Goal: Task Accomplishment & Management: Use online tool/utility

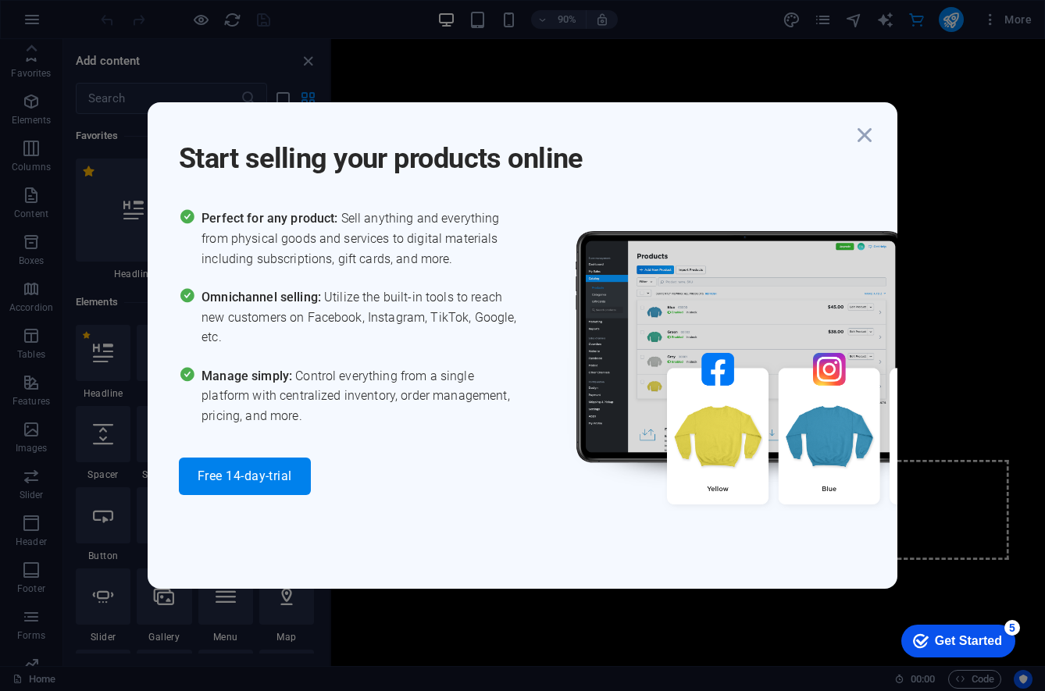
scroll to position [15057, 0]
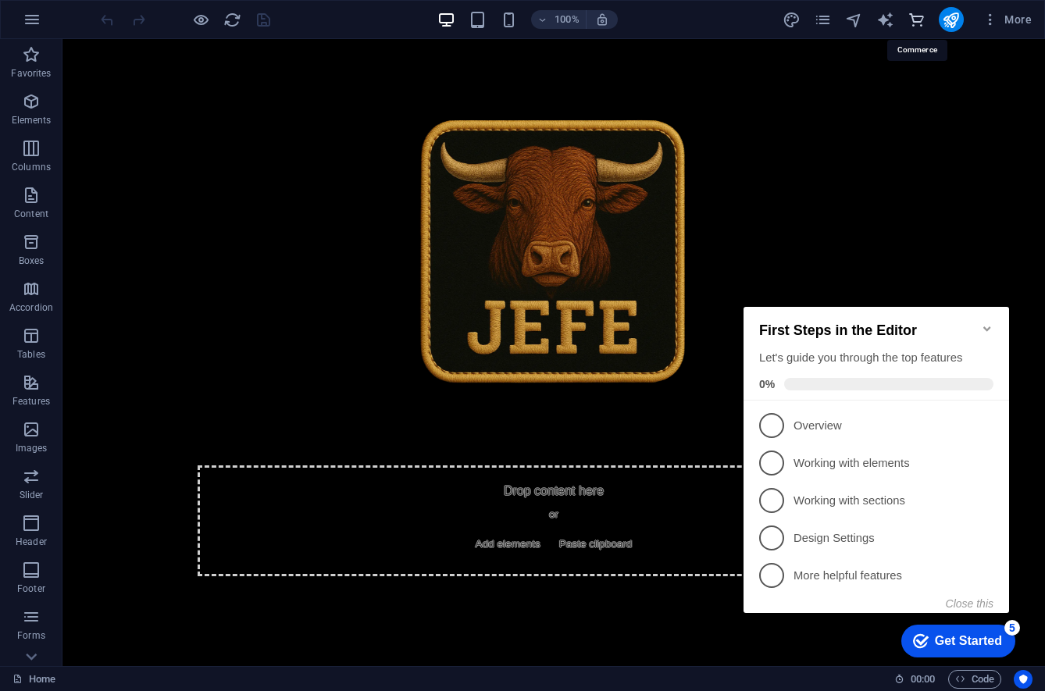
click at [920, 21] on icon "commerce" at bounding box center [917, 20] width 18 height 18
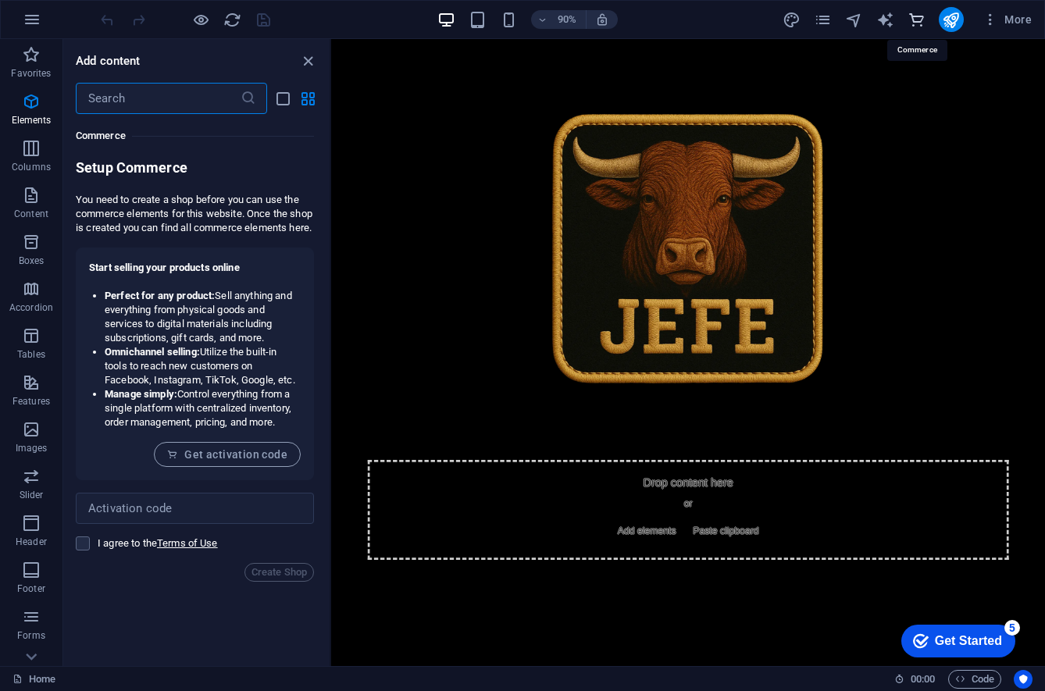
scroll to position [15057, 0]
click at [83, 551] on label at bounding box center [83, 544] width 14 height 14
click at [0, 0] on input "checkbox" at bounding box center [0, 0] width 0 height 0
click at [273, 582] on span "Create Shop" at bounding box center [279, 572] width 55 height 19
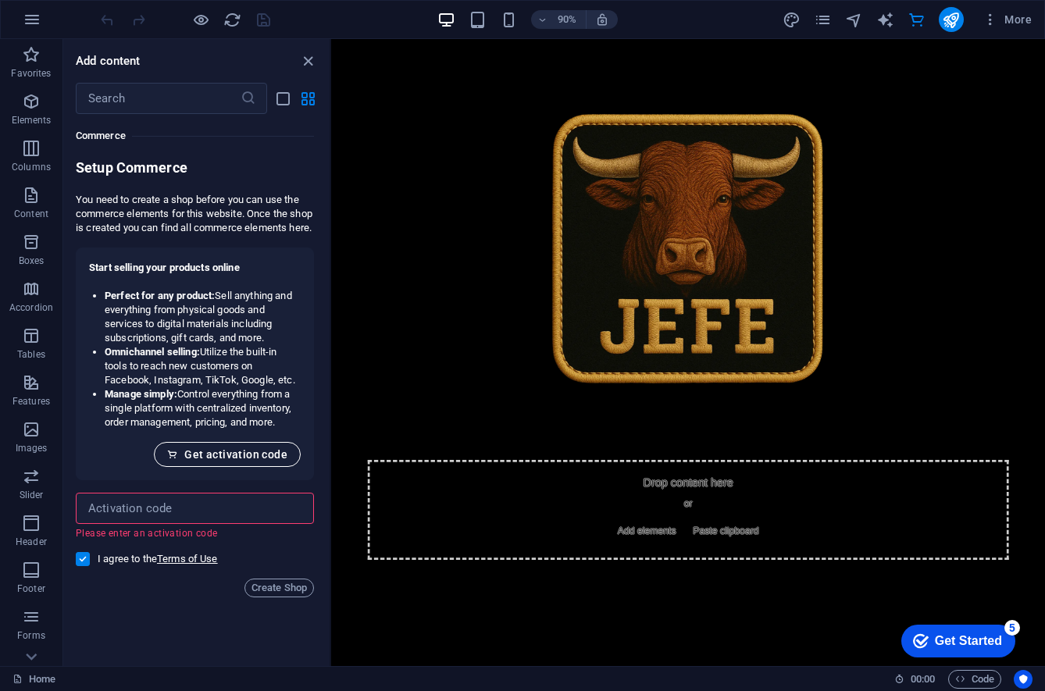
click at [208, 461] on span "Get activation code" at bounding box center [227, 454] width 120 height 13
click at [278, 598] on span "Create Shop" at bounding box center [279, 588] width 55 height 19
click at [227, 461] on span "Get activation code" at bounding box center [227, 454] width 120 height 13
click at [259, 461] on span "Get activation code" at bounding box center [227, 454] width 120 height 13
click at [208, 565] on link "Terms of Use" at bounding box center [187, 559] width 61 height 12
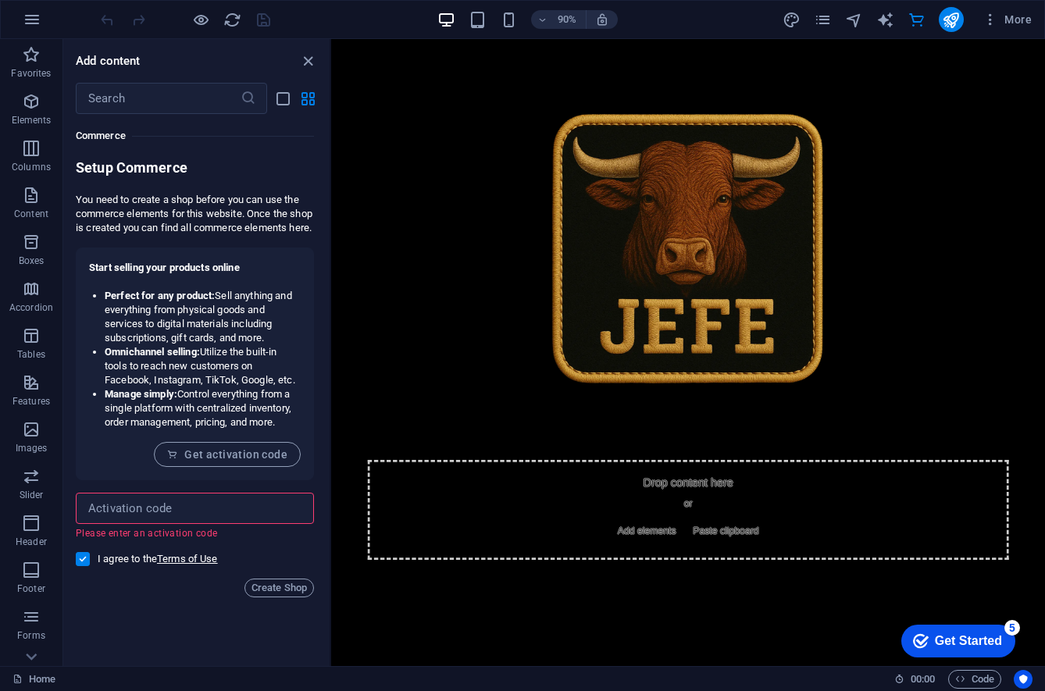
drag, startPoint x: 226, startPoint y: 551, endPoint x: 177, endPoint y: 545, distance: 49.5
click at [152, 540] on p "Please enter an activation code" at bounding box center [189, 533] width 227 height 13
drag, startPoint x: 148, startPoint y: 547, endPoint x: 230, endPoint y: 562, distance: 84.1
click at [230, 562] on form "​ Please enter an activation code I agree to the Terms of Use Create Shop" at bounding box center [195, 545] width 238 height 105
copy form "activation code"
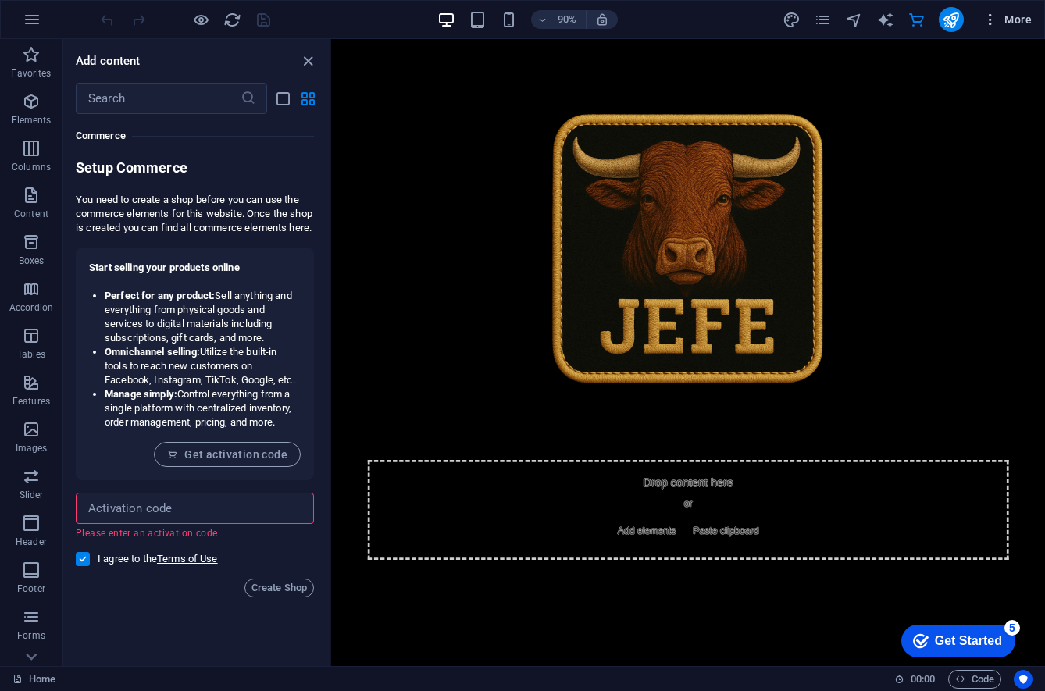
click at [1022, 23] on span "More" at bounding box center [1007, 20] width 49 height 16
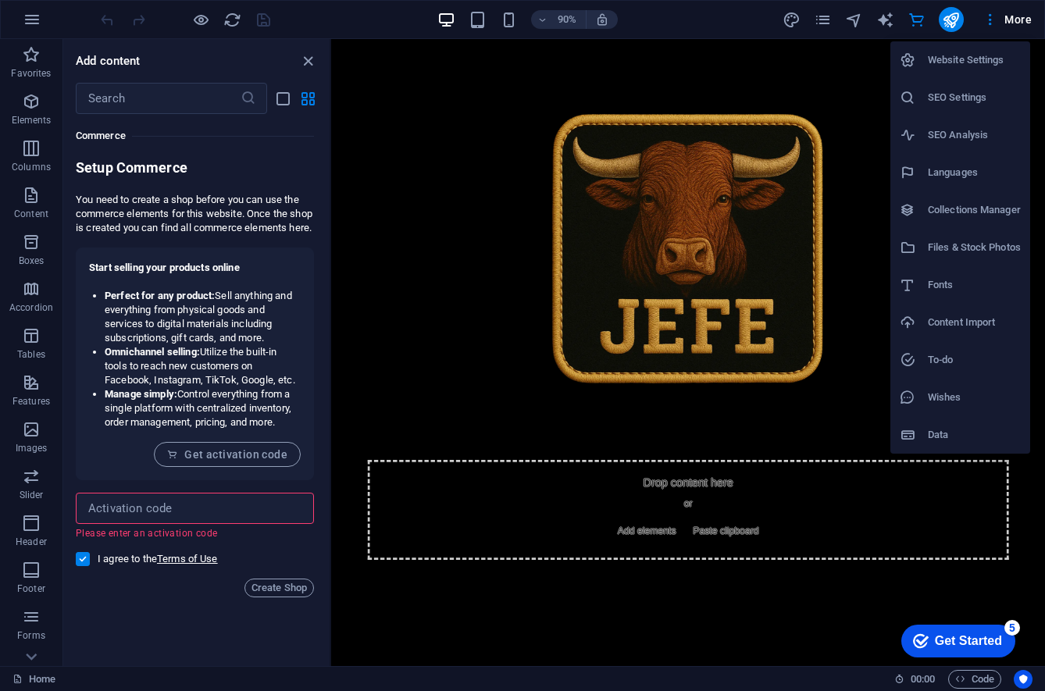
click at [938, 62] on h6 "Website Settings" at bounding box center [974, 60] width 93 height 19
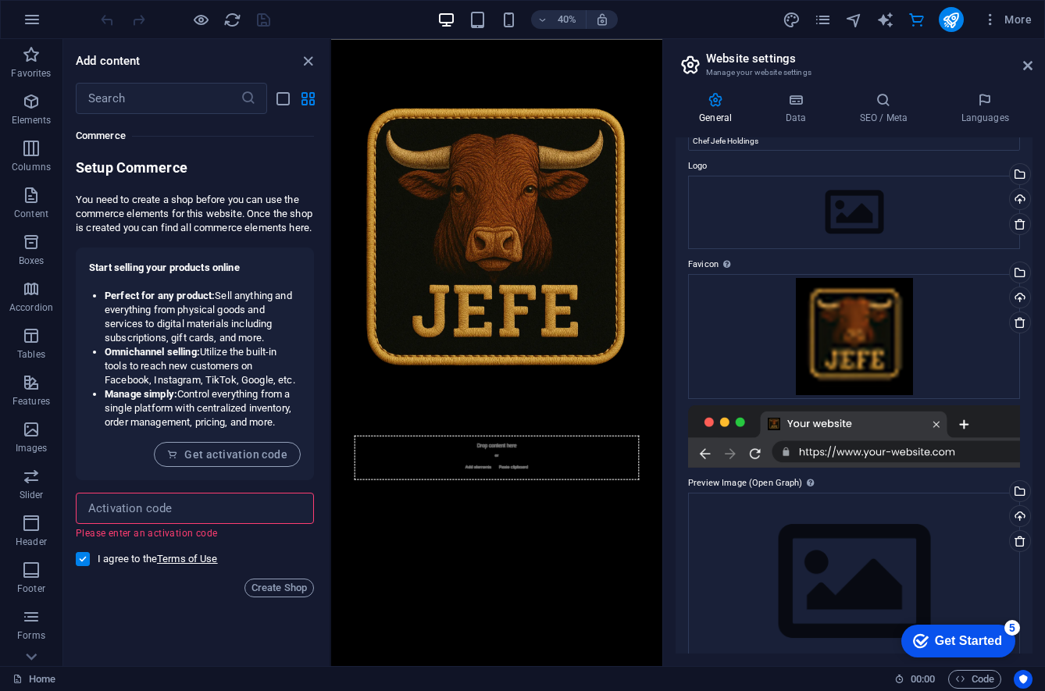
scroll to position [0, 0]
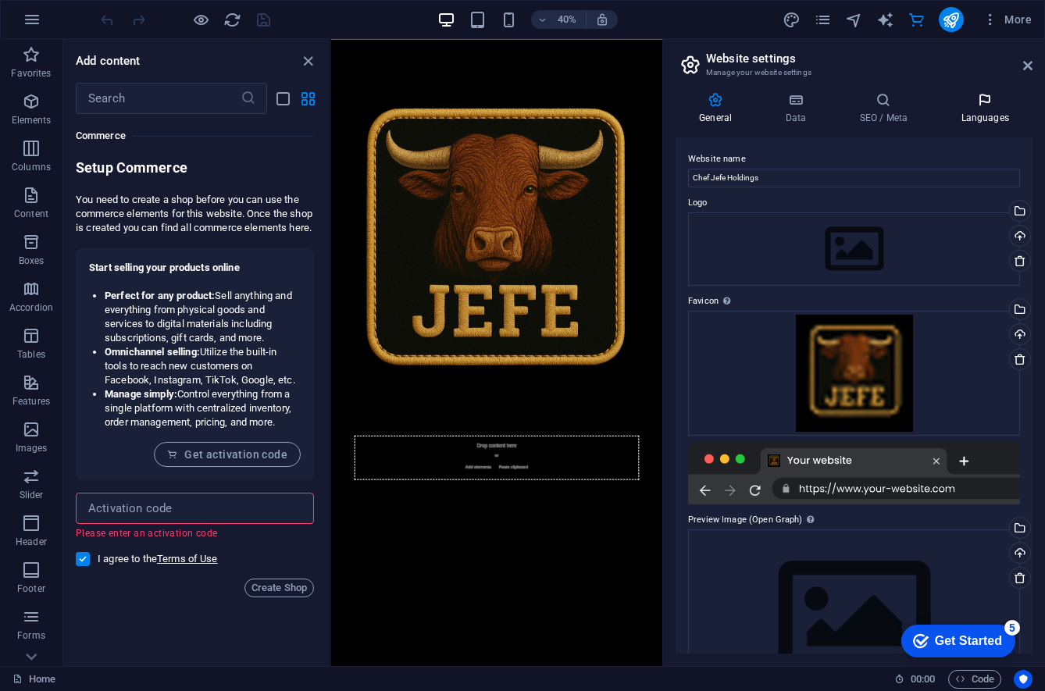
click at [993, 116] on h4 "Languages" at bounding box center [985, 108] width 95 height 33
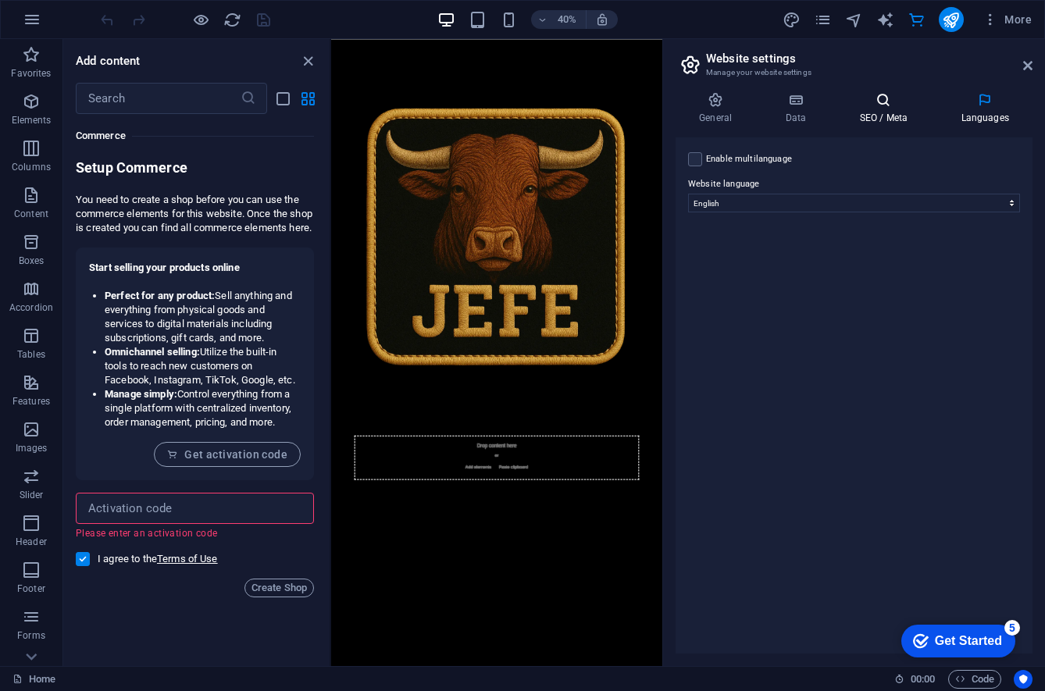
click at [904, 103] on icon at bounding box center [883, 100] width 95 height 16
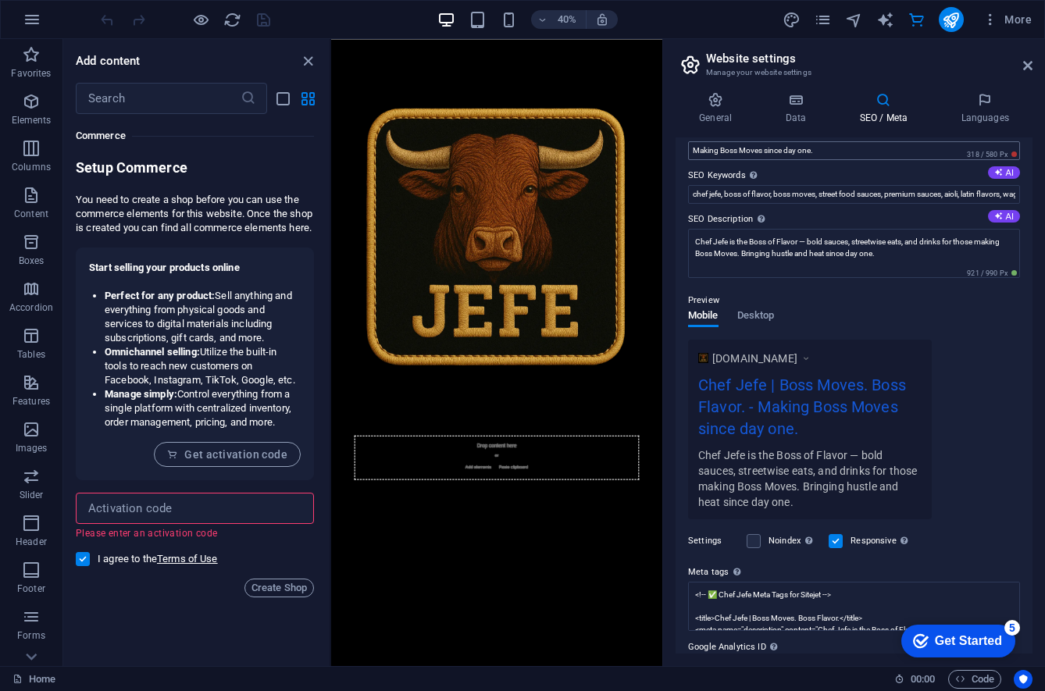
scroll to position [149, 0]
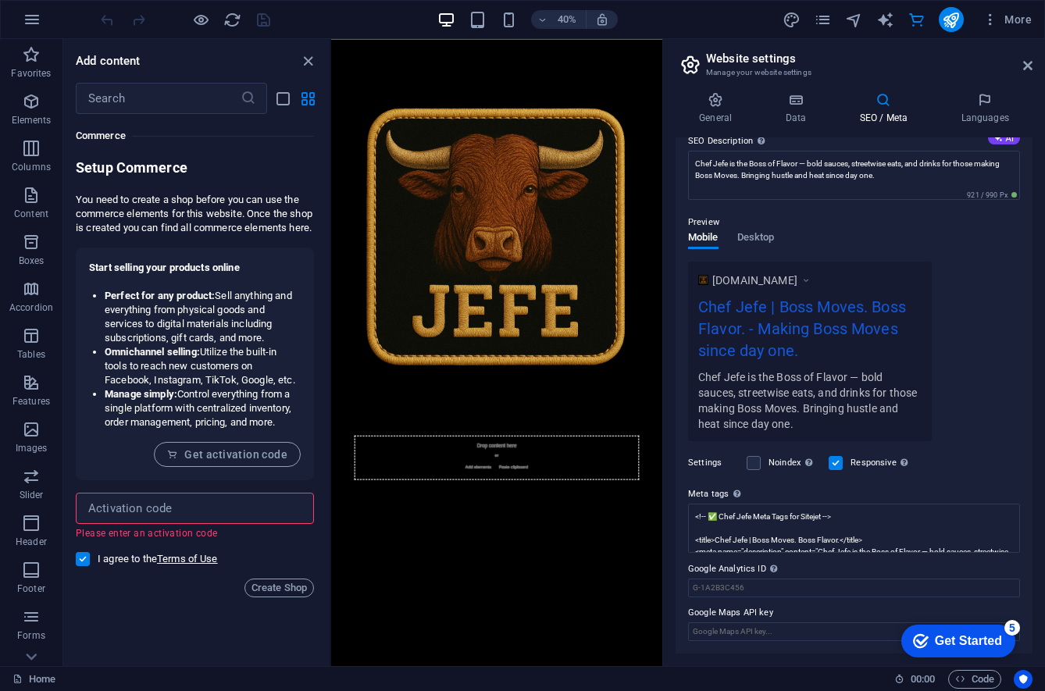
click at [134, 626] on div "Favorites 1 Star Headline 1 Star Container Elements 1 Star Headline 1 Star Text…" at bounding box center [196, 384] width 266 height 540
drag, startPoint x: 281, startPoint y: 594, endPoint x: 267, endPoint y: 559, distance: 37.9
click at [281, 594] on span "Create Shop" at bounding box center [279, 588] width 55 height 19
click at [201, 461] on span "Get activation code" at bounding box center [227, 454] width 120 height 13
click at [884, 25] on icon "text_generator" at bounding box center [886, 20] width 18 height 18
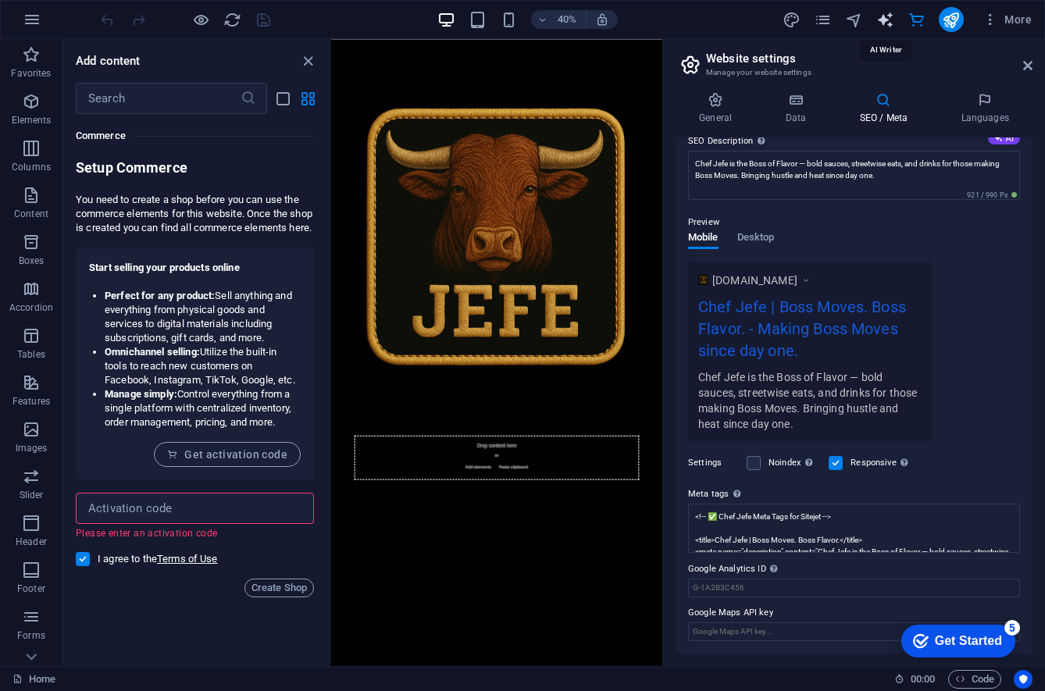
select select "English"
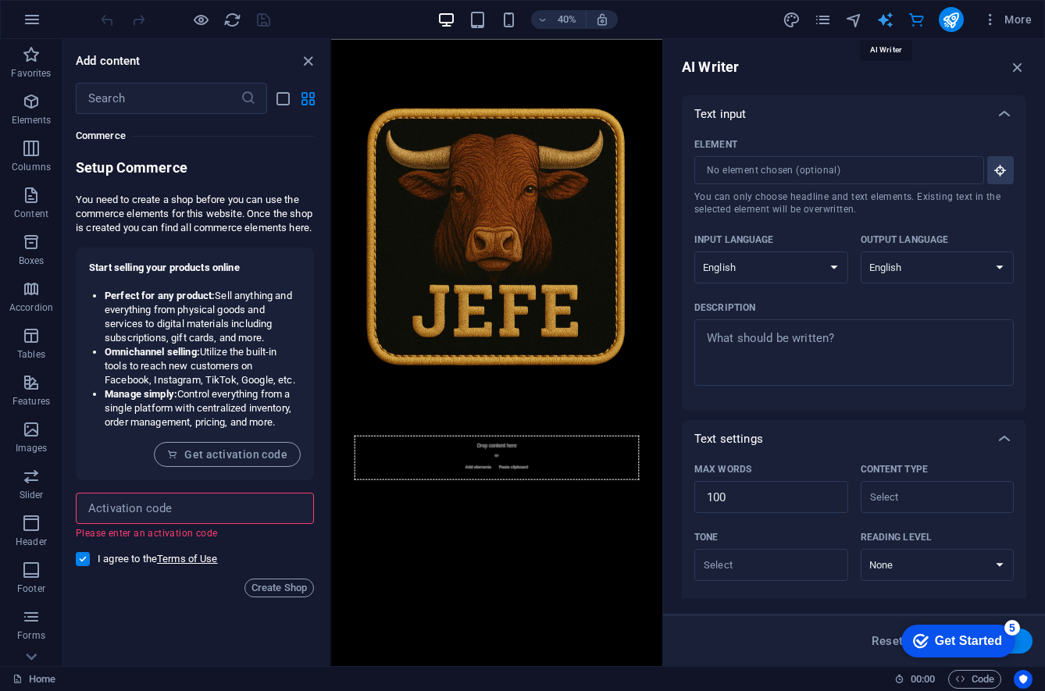
scroll to position [0, 0]
click at [850, 21] on icon "navigator" at bounding box center [854, 20] width 18 height 18
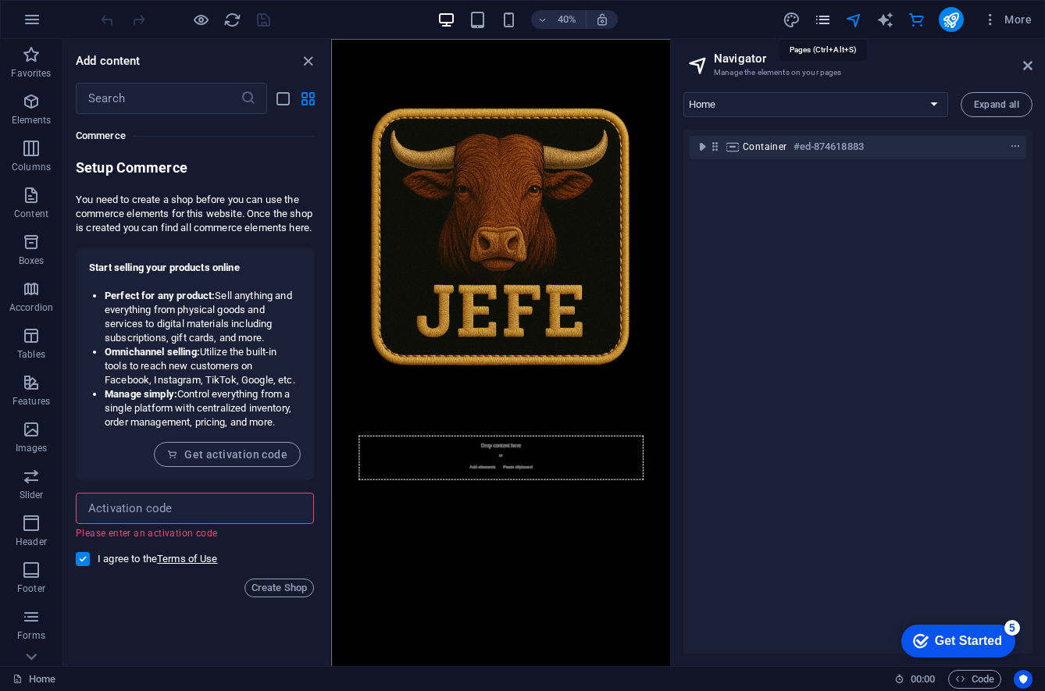
click at [830, 19] on icon "pages" at bounding box center [823, 20] width 18 height 18
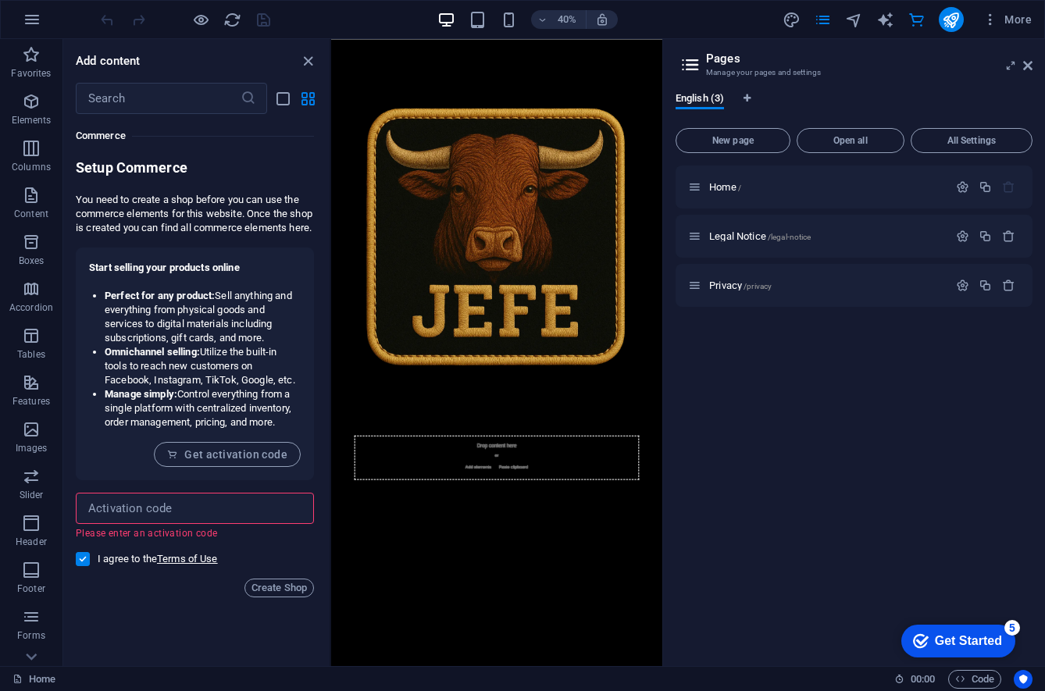
click at [809, 28] on div "More" at bounding box center [910, 19] width 255 height 25
click at [799, 23] on icon "design" at bounding box center [792, 20] width 18 height 18
select select "px"
select select "400"
select select "px"
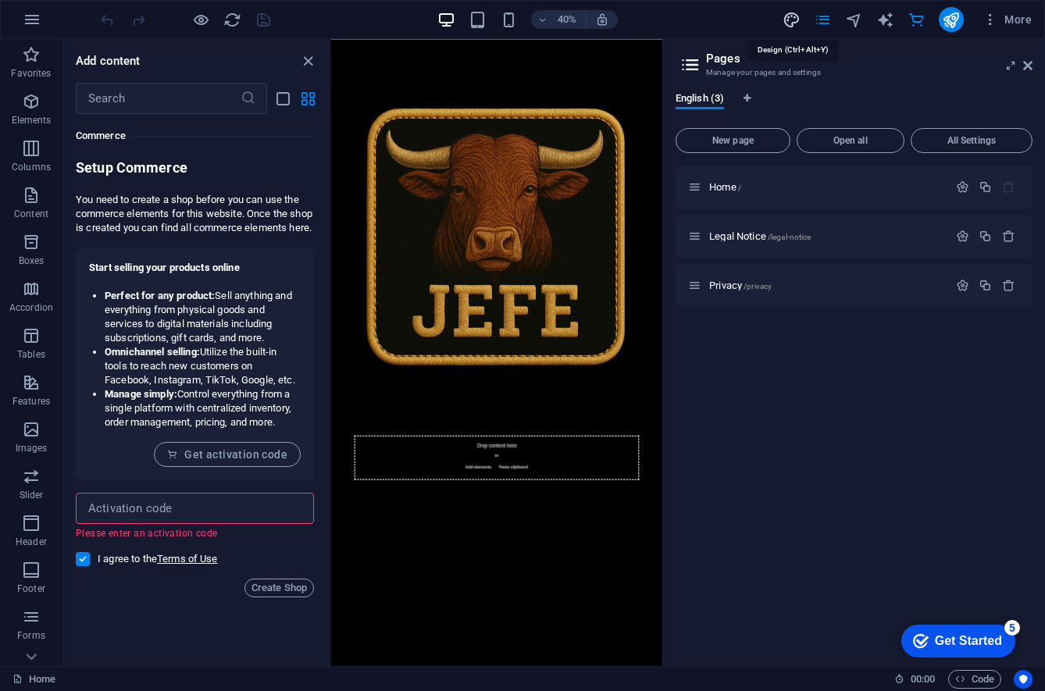
select select "rem"
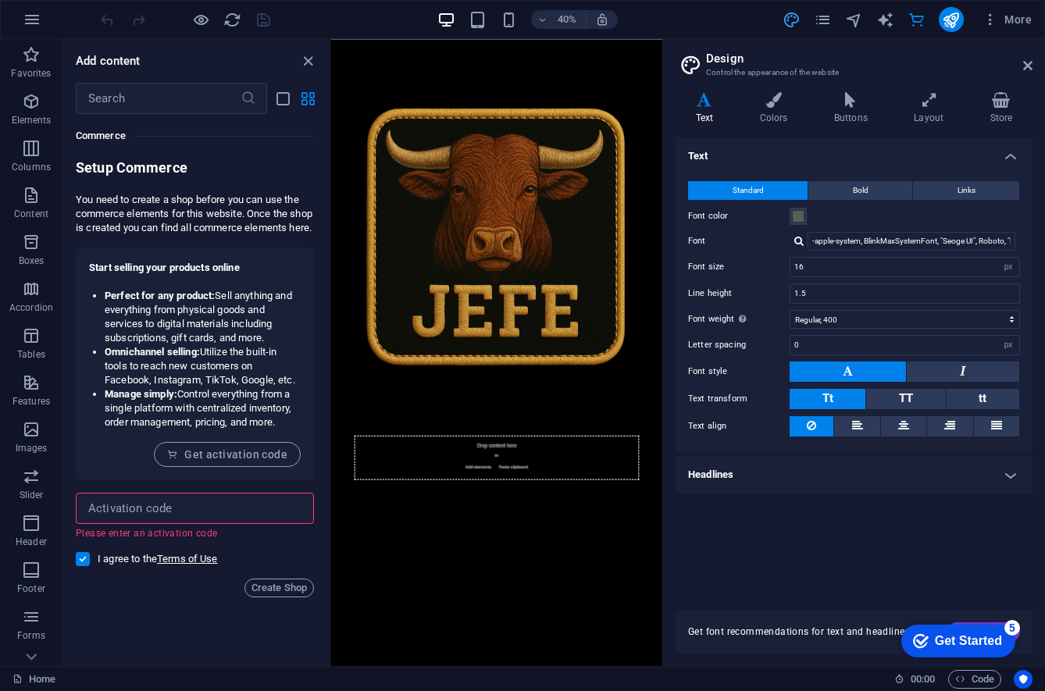
click at [699, 54] on icon at bounding box center [690, 65] width 23 height 22
click at [989, 102] on icon at bounding box center [1001, 100] width 63 height 16
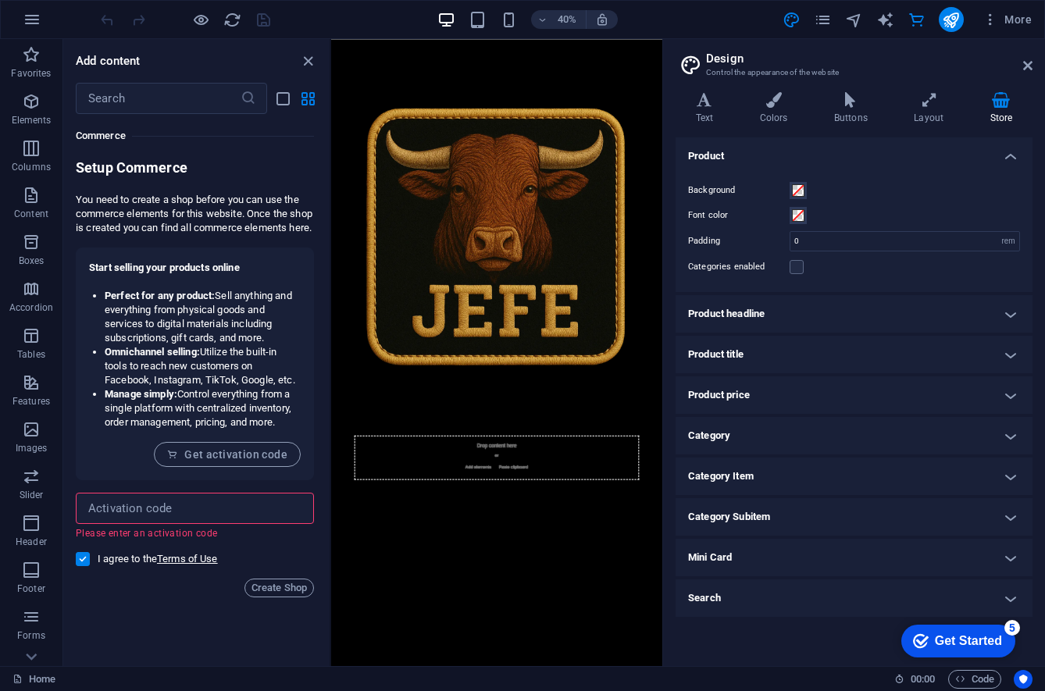
click at [817, 343] on h4 "Product title" at bounding box center [854, 355] width 357 height 38
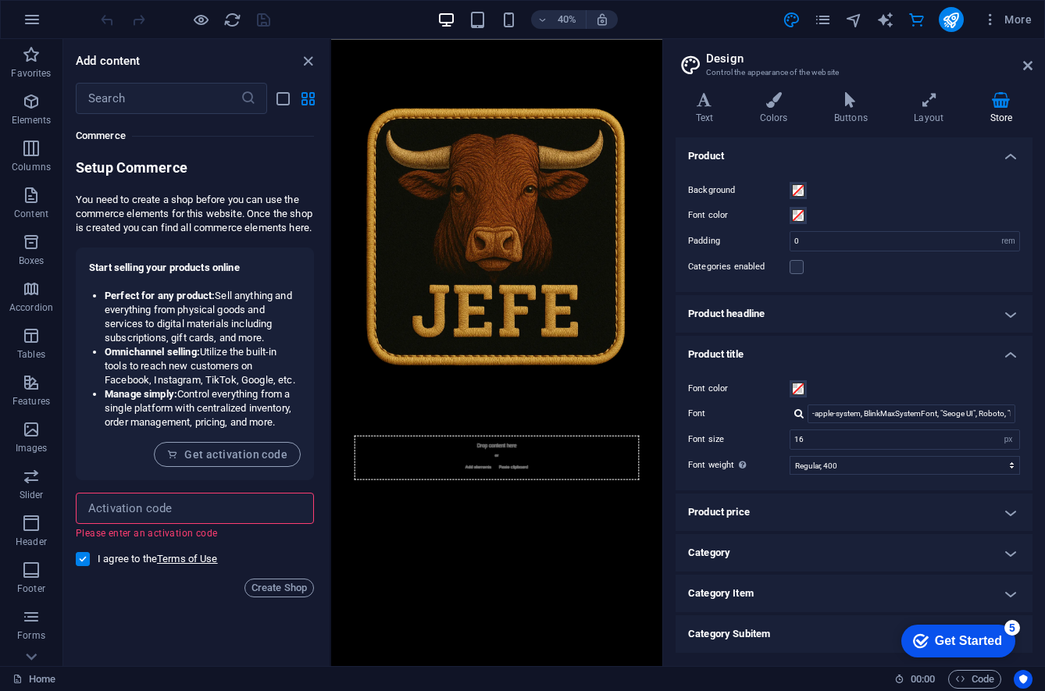
click at [1000, 92] on icon at bounding box center [1001, 100] width 63 height 16
click at [22, 159] on span "Columns" at bounding box center [31, 158] width 63 height 38
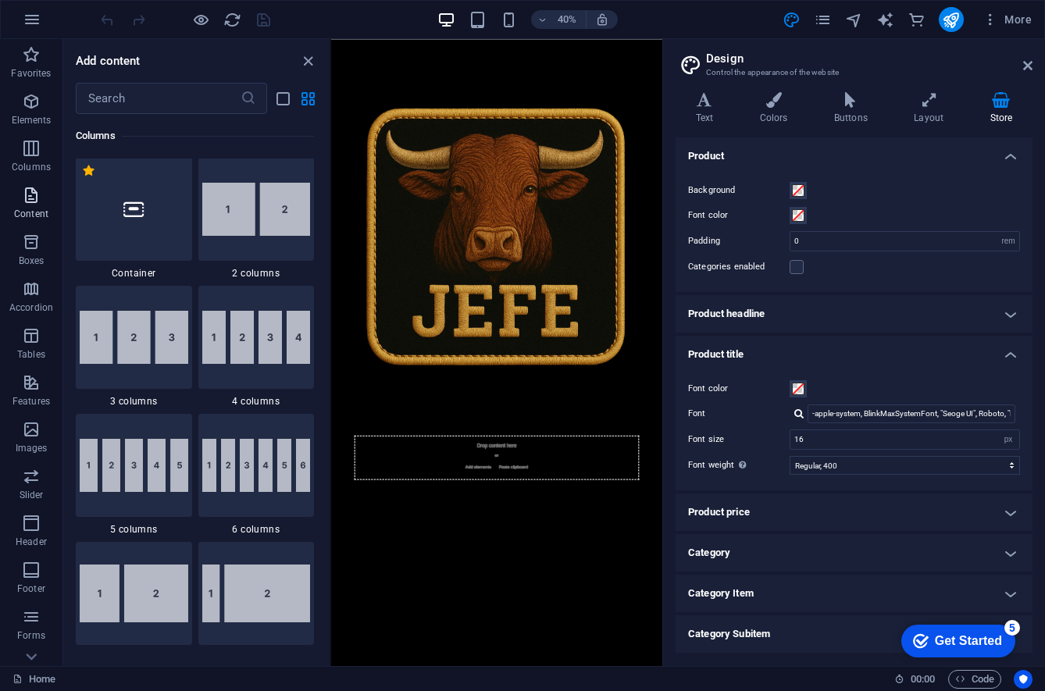
scroll to position [774, 0]
click at [38, 198] on icon "button" at bounding box center [31, 195] width 19 height 19
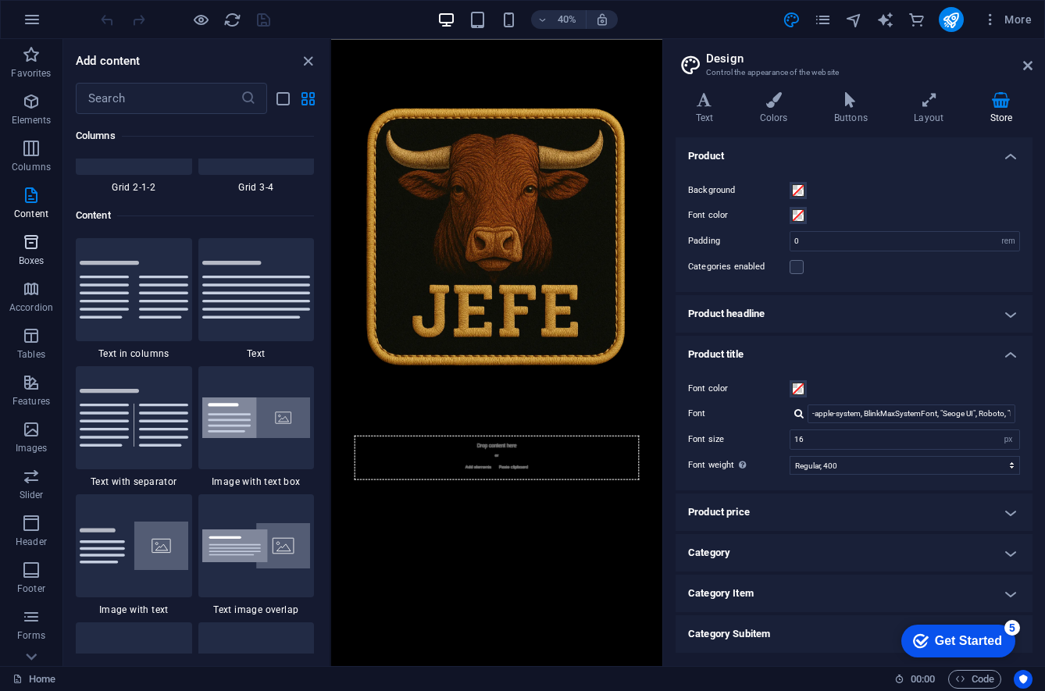
scroll to position [2734, 0]
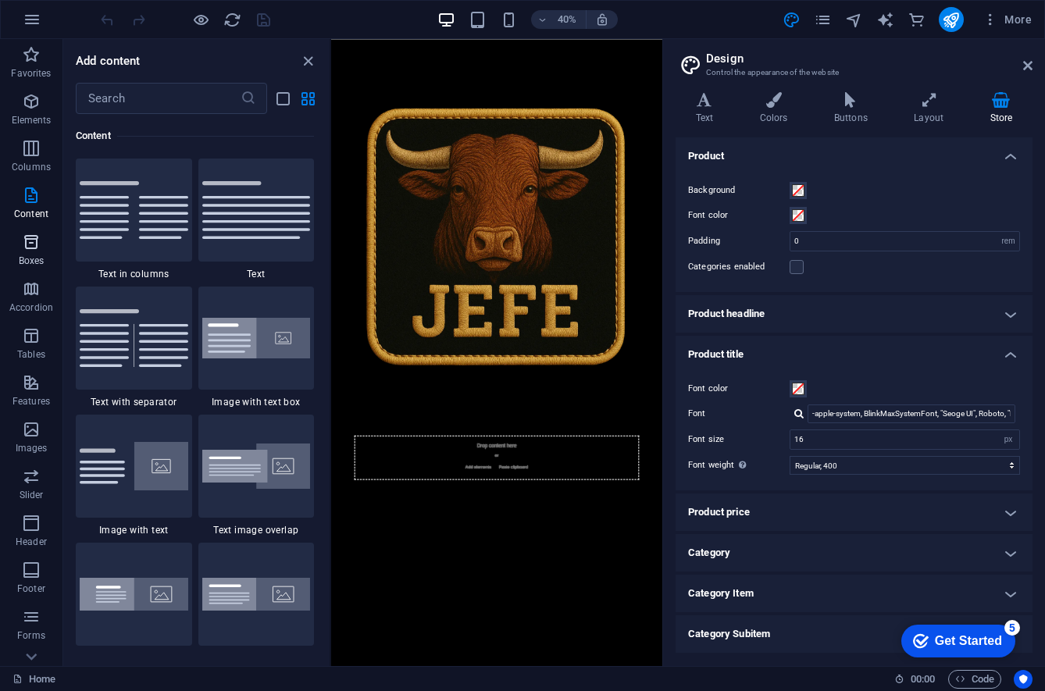
click at [40, 255] on p "Boxes" at bounding box center [32, 261] width 26 height 13
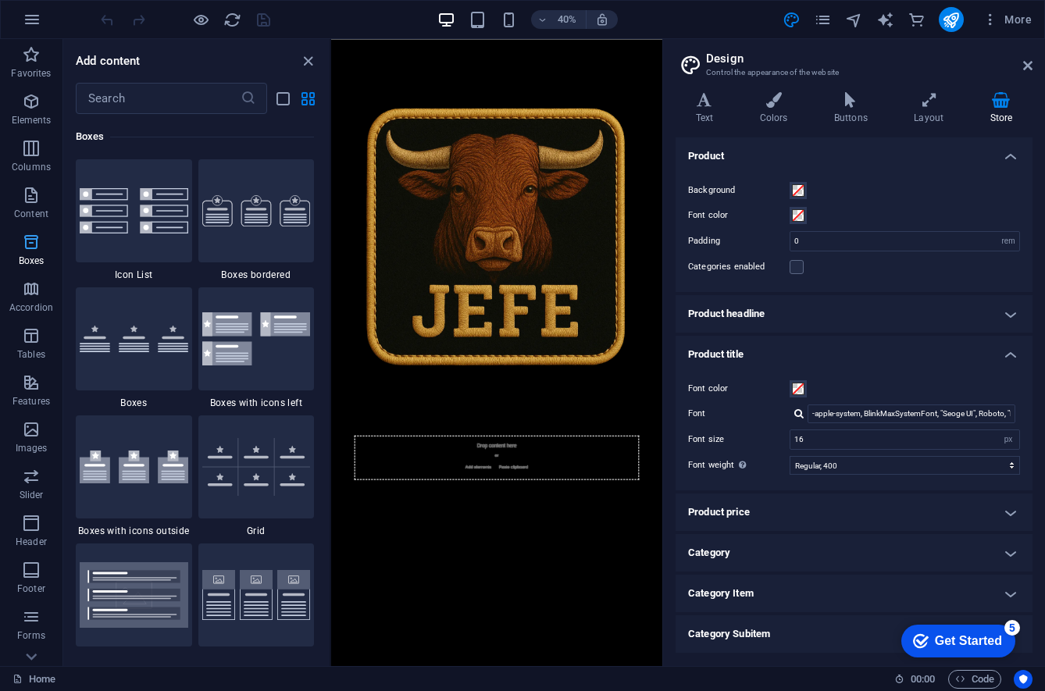
scroll to position [4310, 0]
click at [26, 290] on icon "button" at bounding box center [31, 289] width 19 height 19
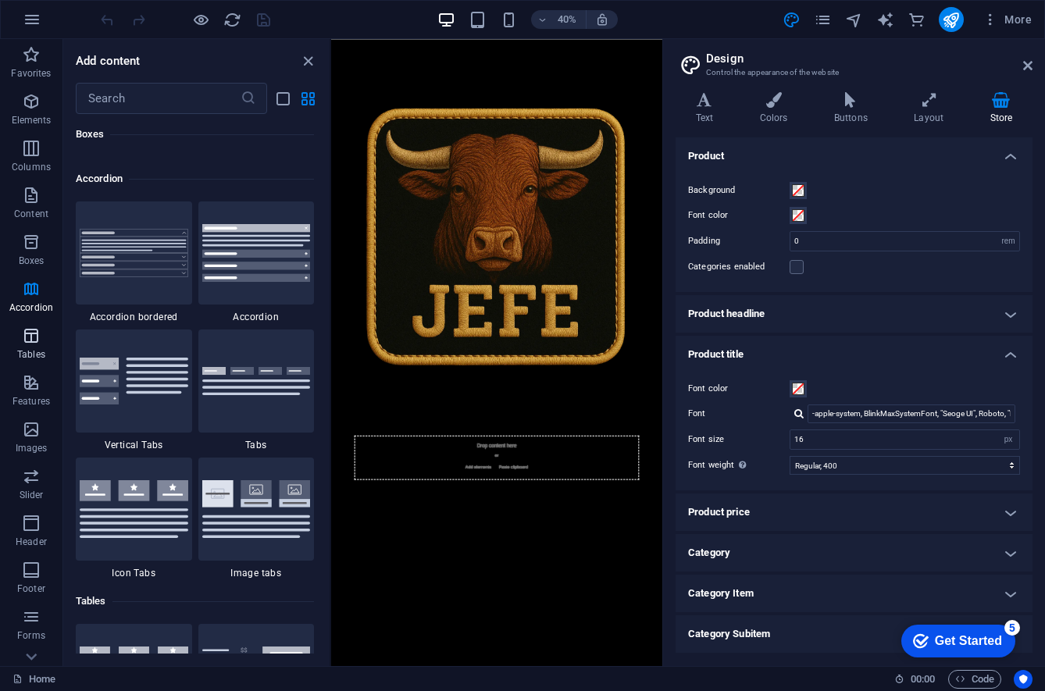
scroll to position [4989, 0]
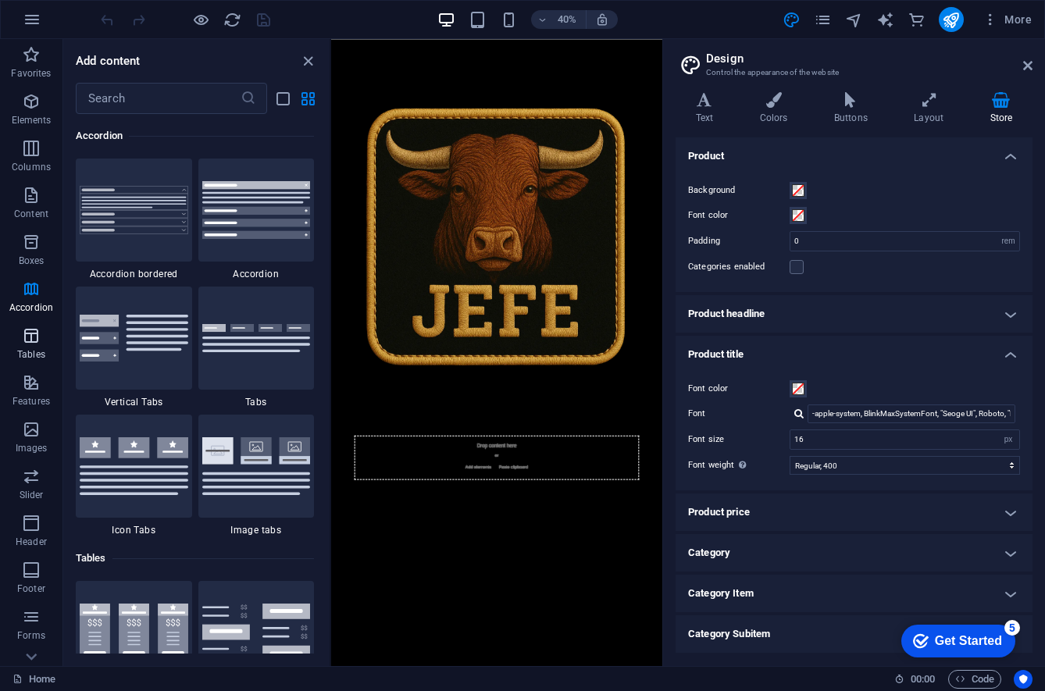
click at [28, 333] on icon "button" at bounding box center [31, 336] width 19 height 19
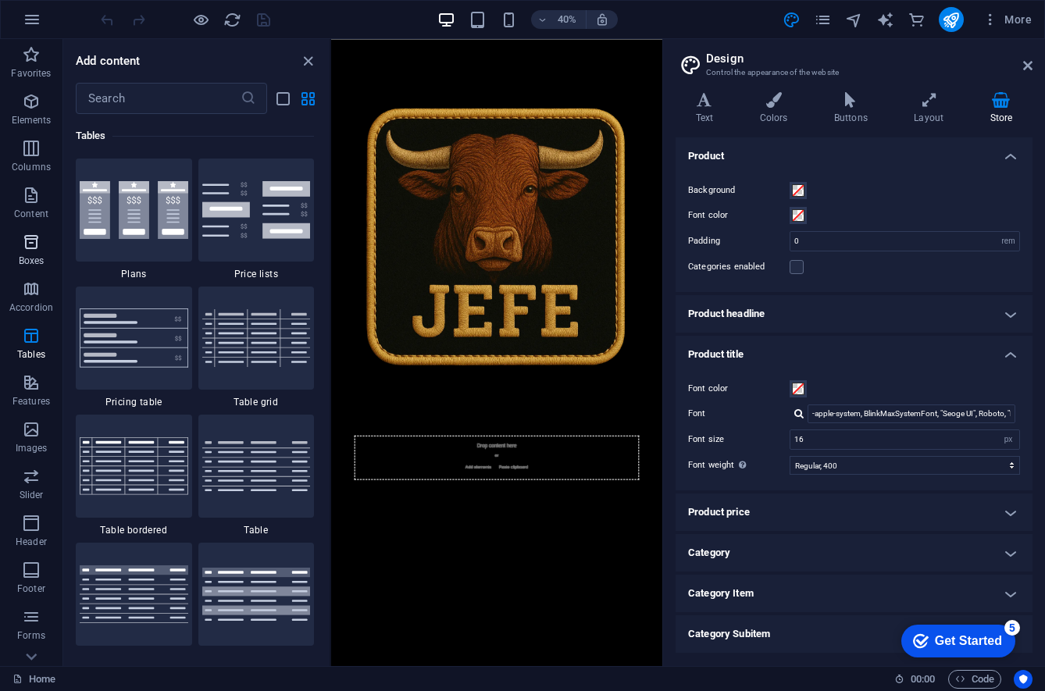
scroll to position [123, 0]
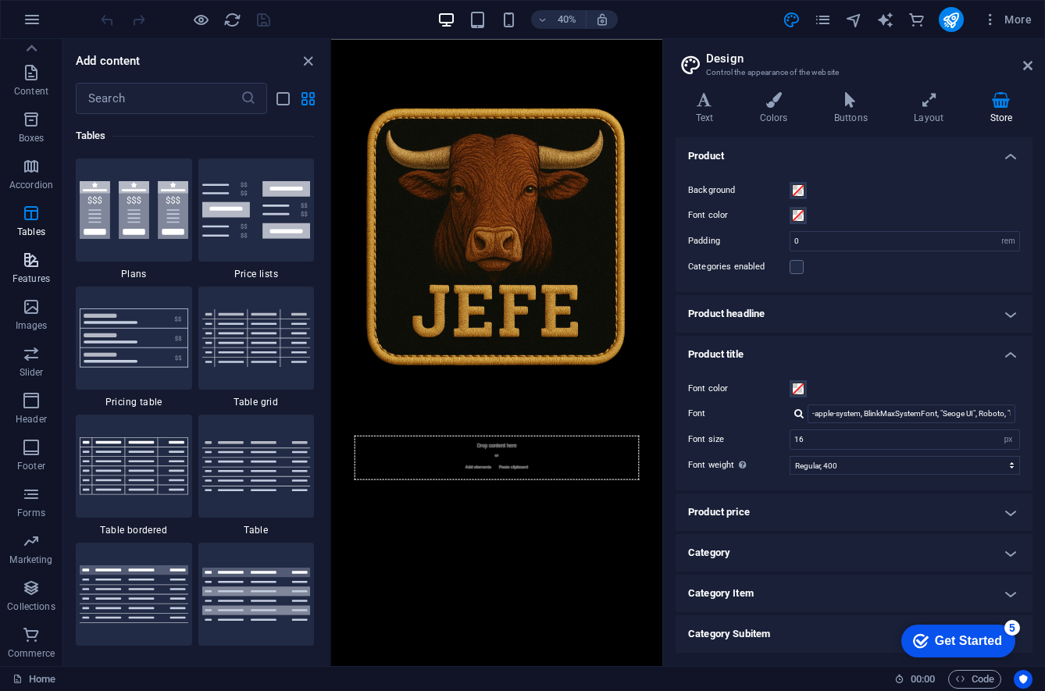
click at [37, 255] on icon "button" at bounding box center [31, 260] width 19 height 19
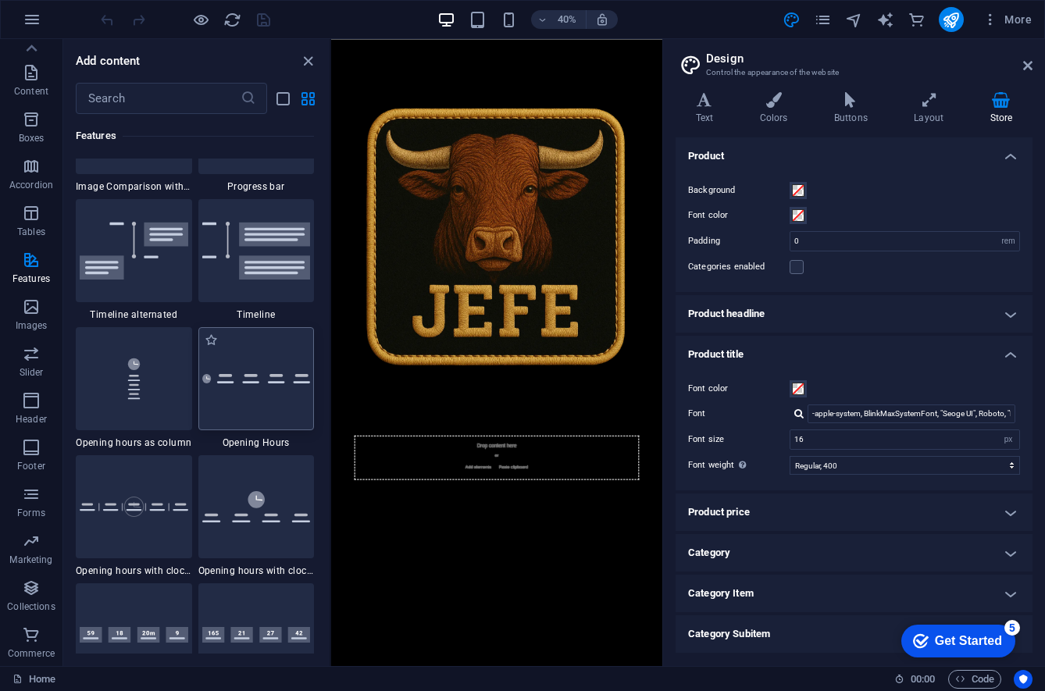
scroll to position [6567, 0]
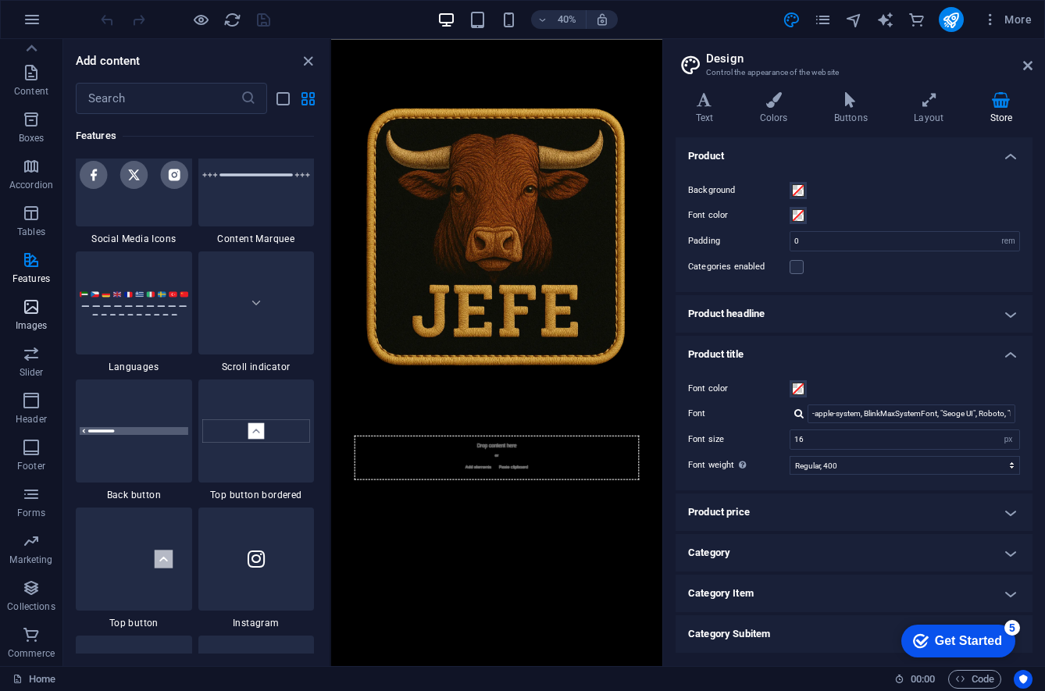
click at [33, 298] on icon "button" at bounding box center [31, 307] width 19 height 19
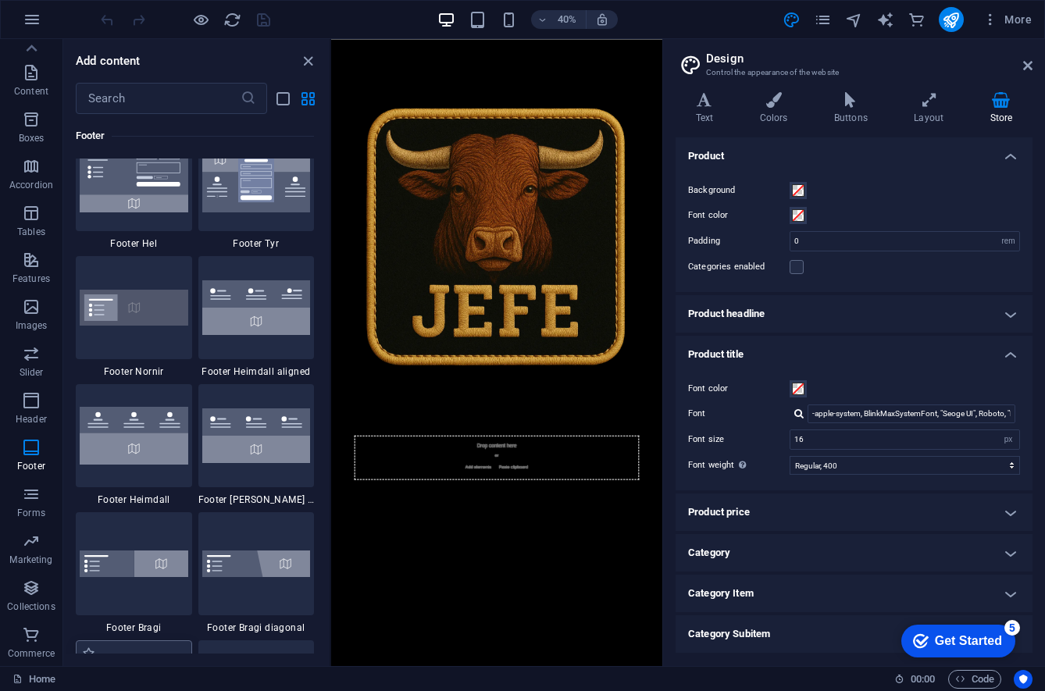
scroll to position [10618, 0]
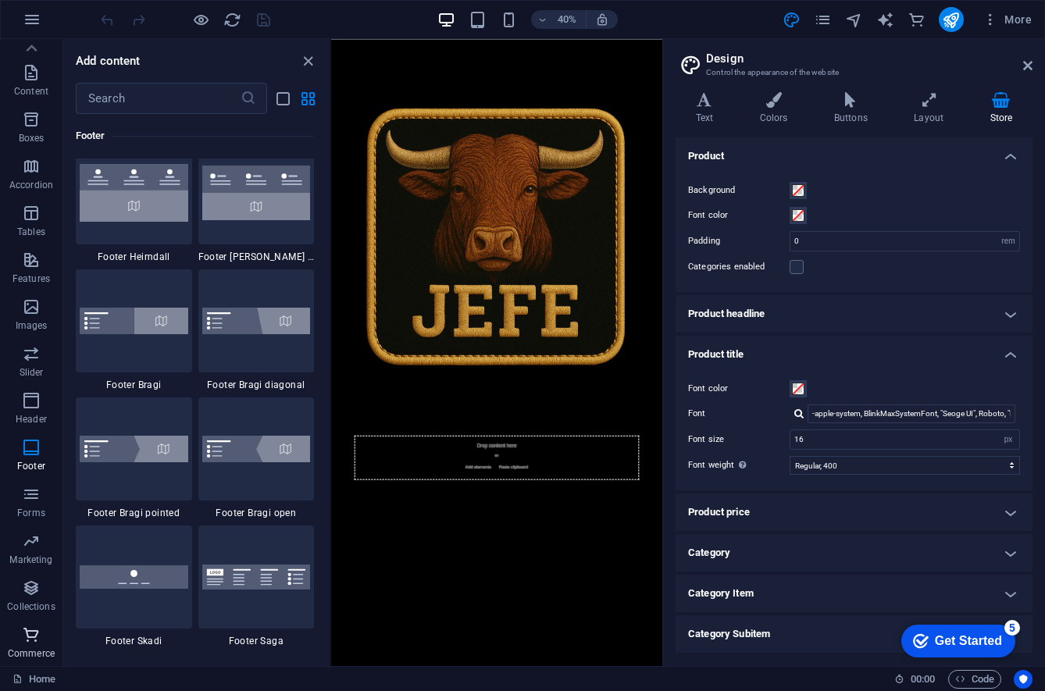
click at [37, 621] on button "Commerce" at bounding box center [31, 643] width 63 height 47
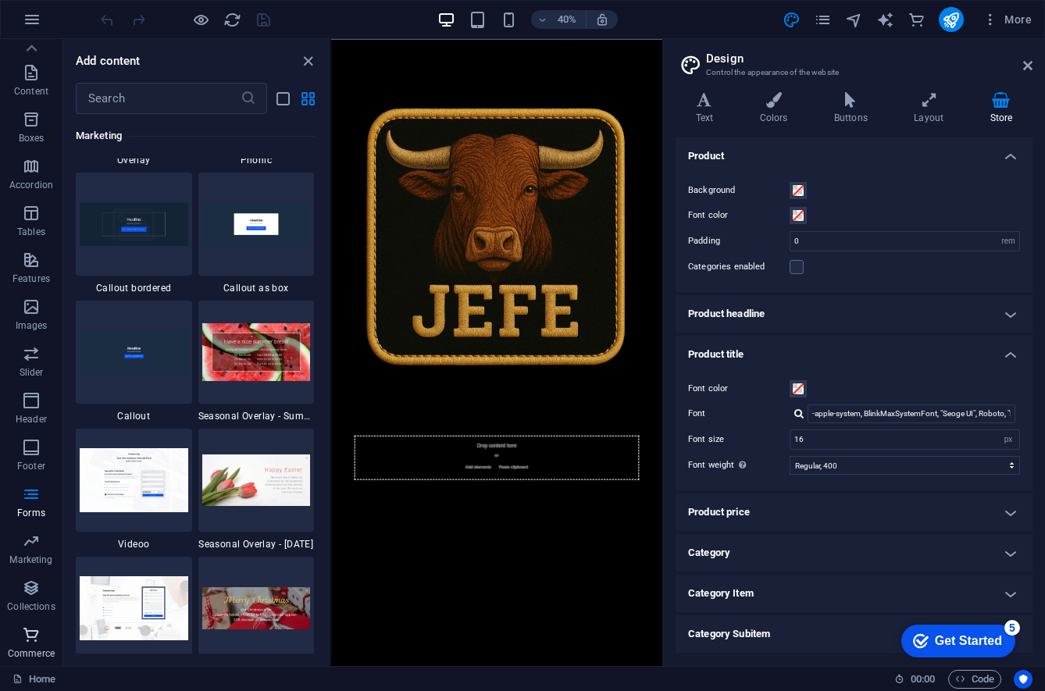
scroll to position [15057, 0]
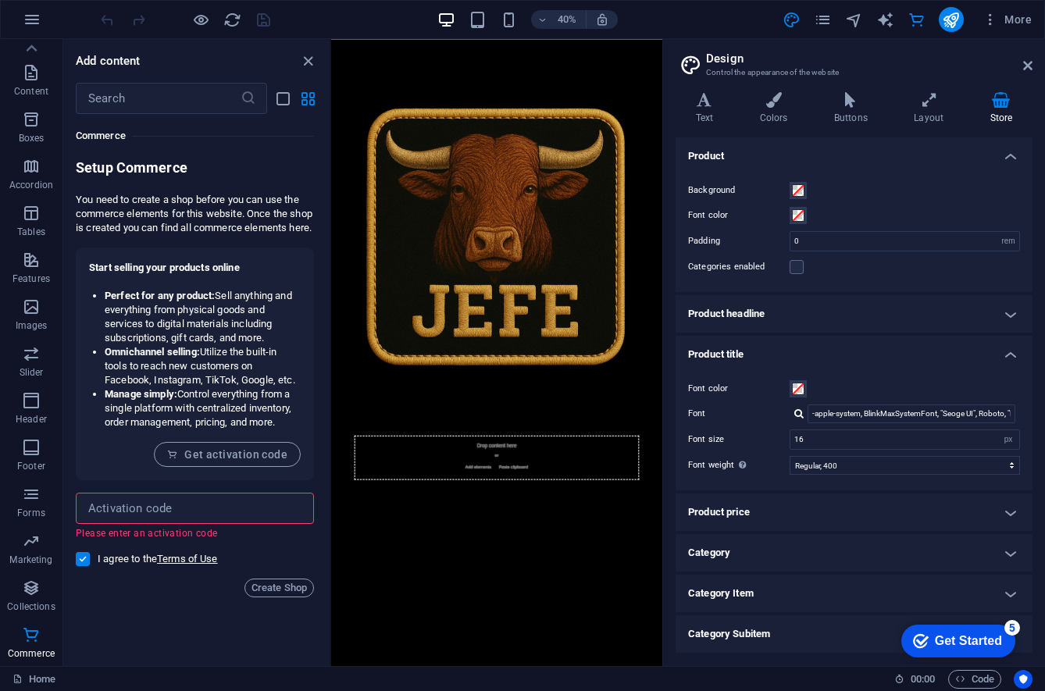
click at [201, 453] on div "Start selling your products online Perfect for any product: Sell anything and e…" at bounding box center [195, 364] width 238 height 233
